Goal: Task Accomplishment & Management: Manage account settings

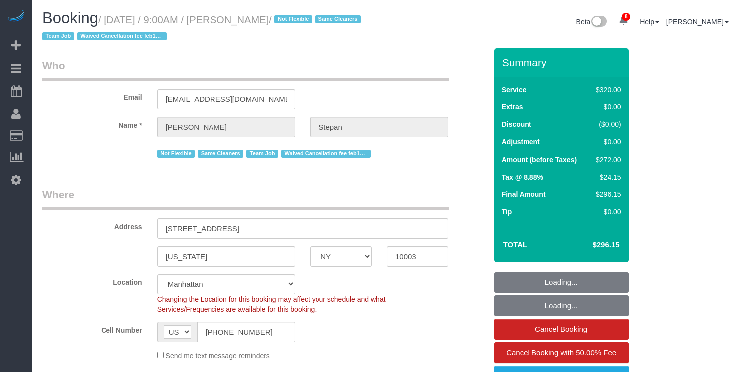
select select "NY"
select select "2"
select select "string:stripe-pm_1QhXsq4VGloSiKo7q9BgUkND"
select select "spot1"
select select "number:57"
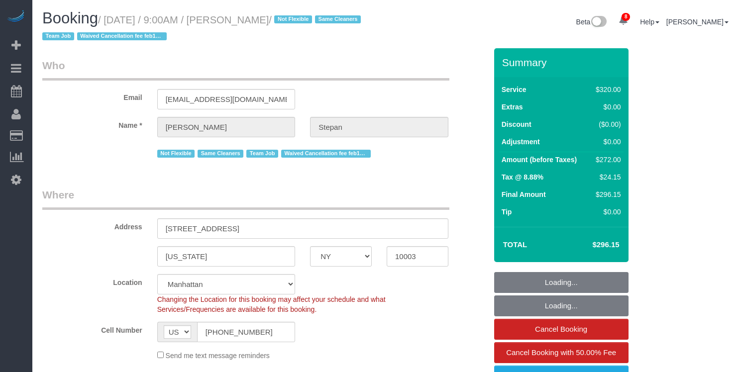
select select "number:74"
select select "number:15"
select select "number:7"
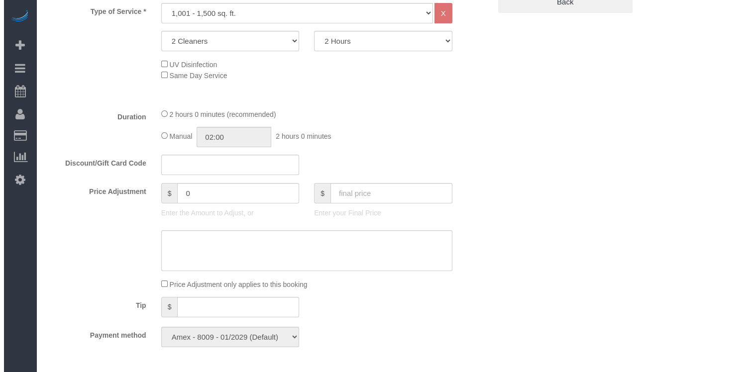
scroll to position [70, 0]
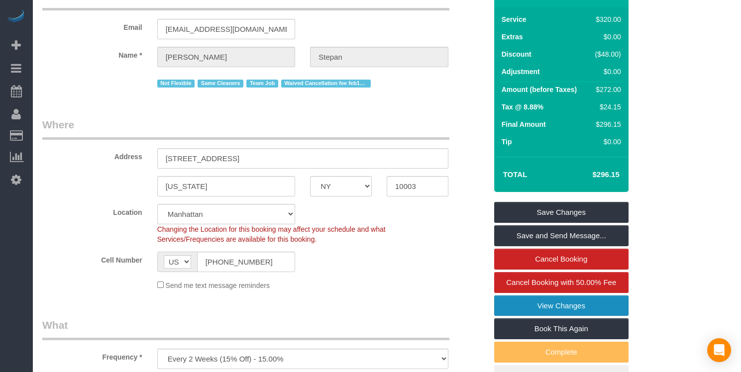
click at [553, 308] on link "View Changes" at bounding box center [561, 305] width 134 height 21
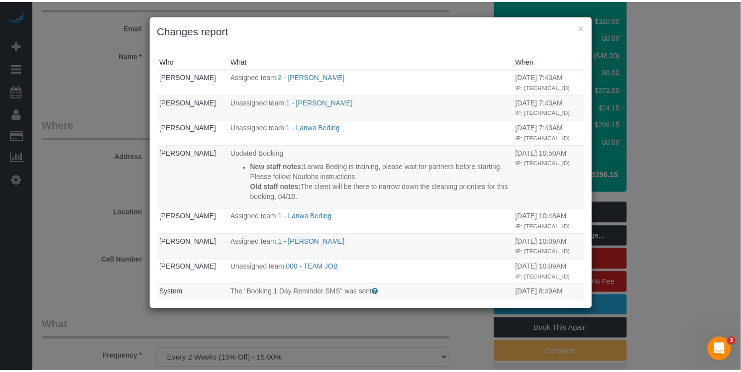
scroll to position [0, 0]
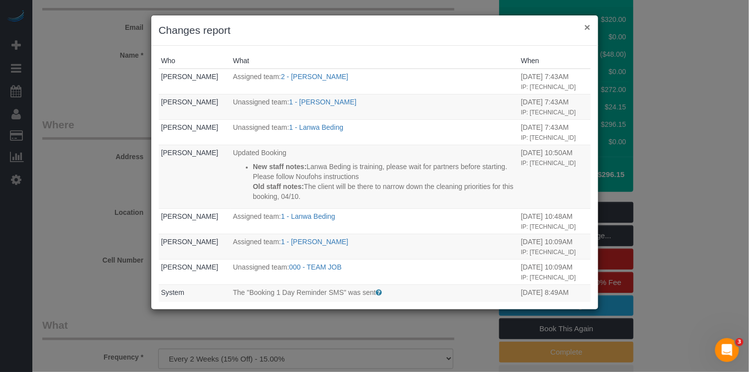
click at [589, 26] on button "×" at bounding box center [587, 27] width 6 height 10
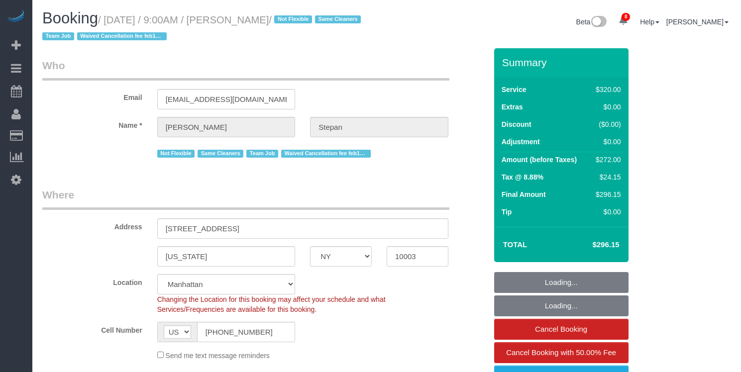
select select "NY"
select select "2"
select select "string:stripe-pm_1QhXsq4VGloSiKo7q9BgUkND"
select select "spot1"
select select "number:57"
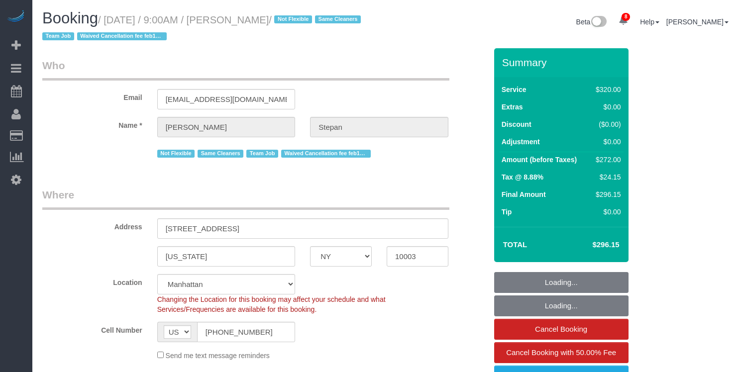
select select "number:74"
select select "number:15"
select select "number:7"
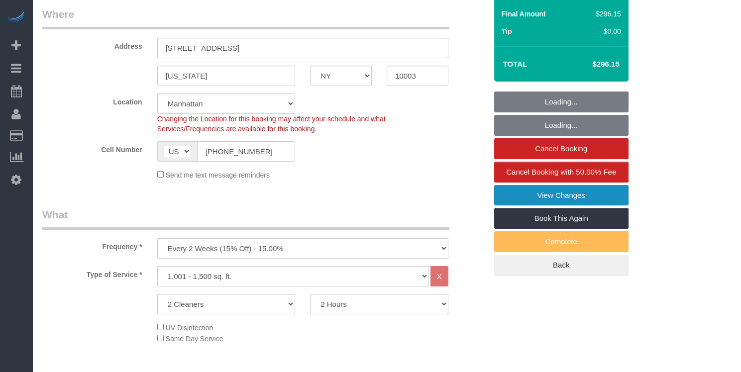
click at [584, 196] on link "View Changes" at bounding box center [561, 195] width 134 height 21
